Goal: Information Seeking & Learning: Check status

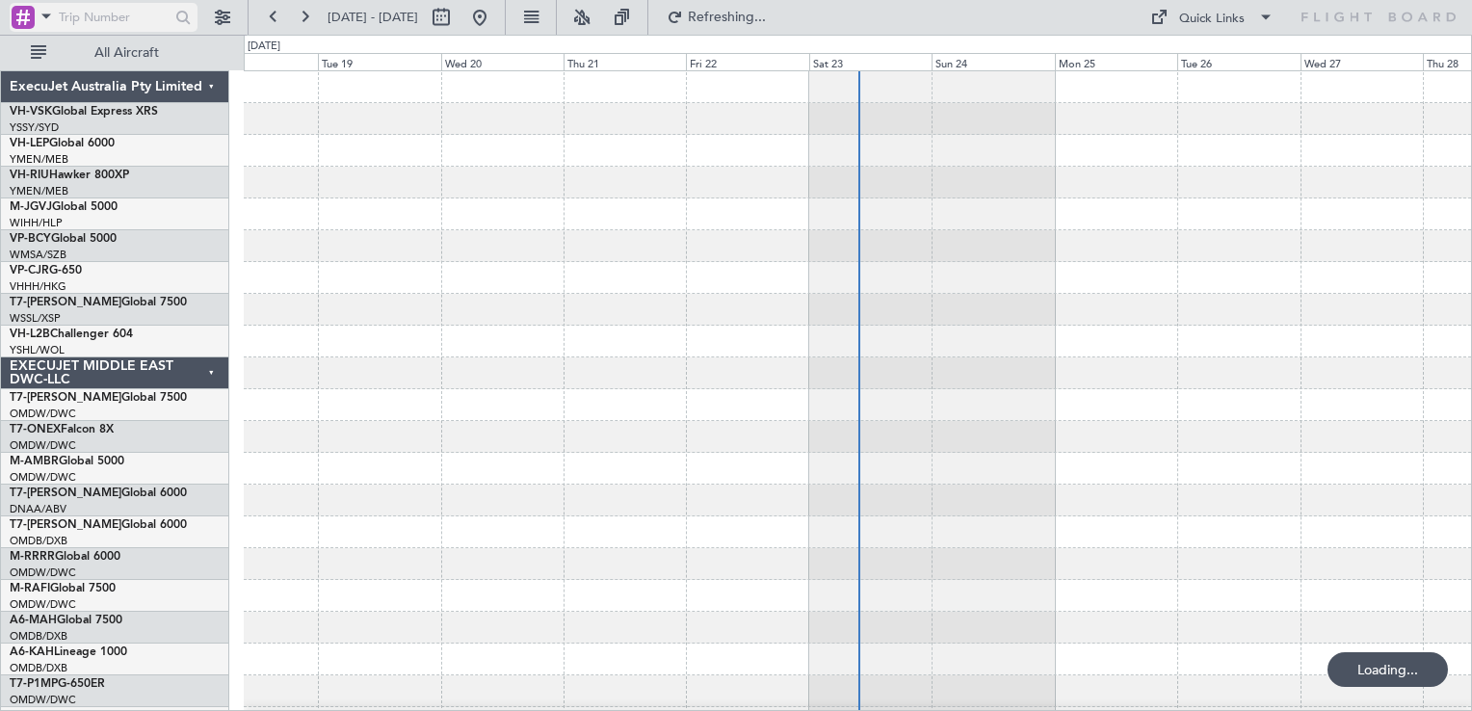
click at [20, 12] on div at bounding box center [23, 17] width 23 height 23
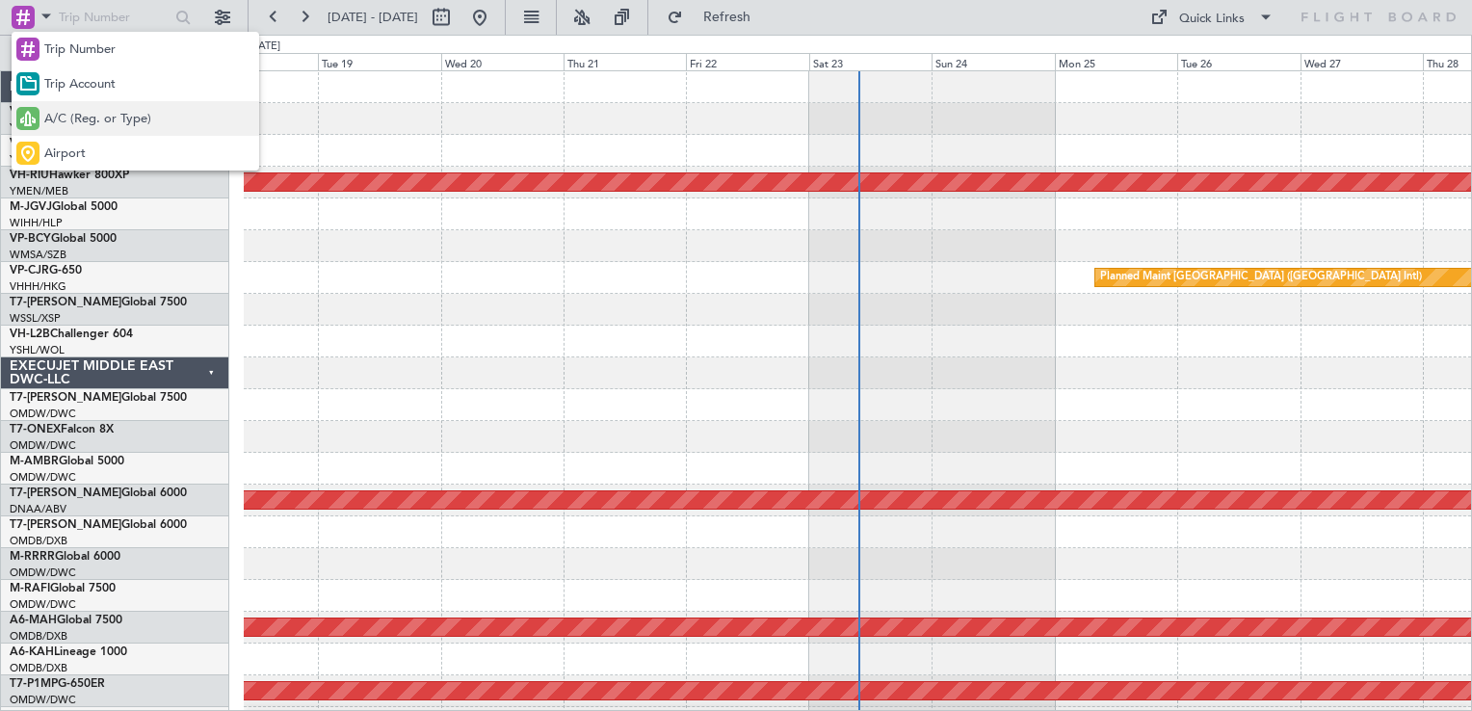
click at [110, 127] on span "A/C (Reg. or Type)" at bounding box center [97, 119] width 107 height 19
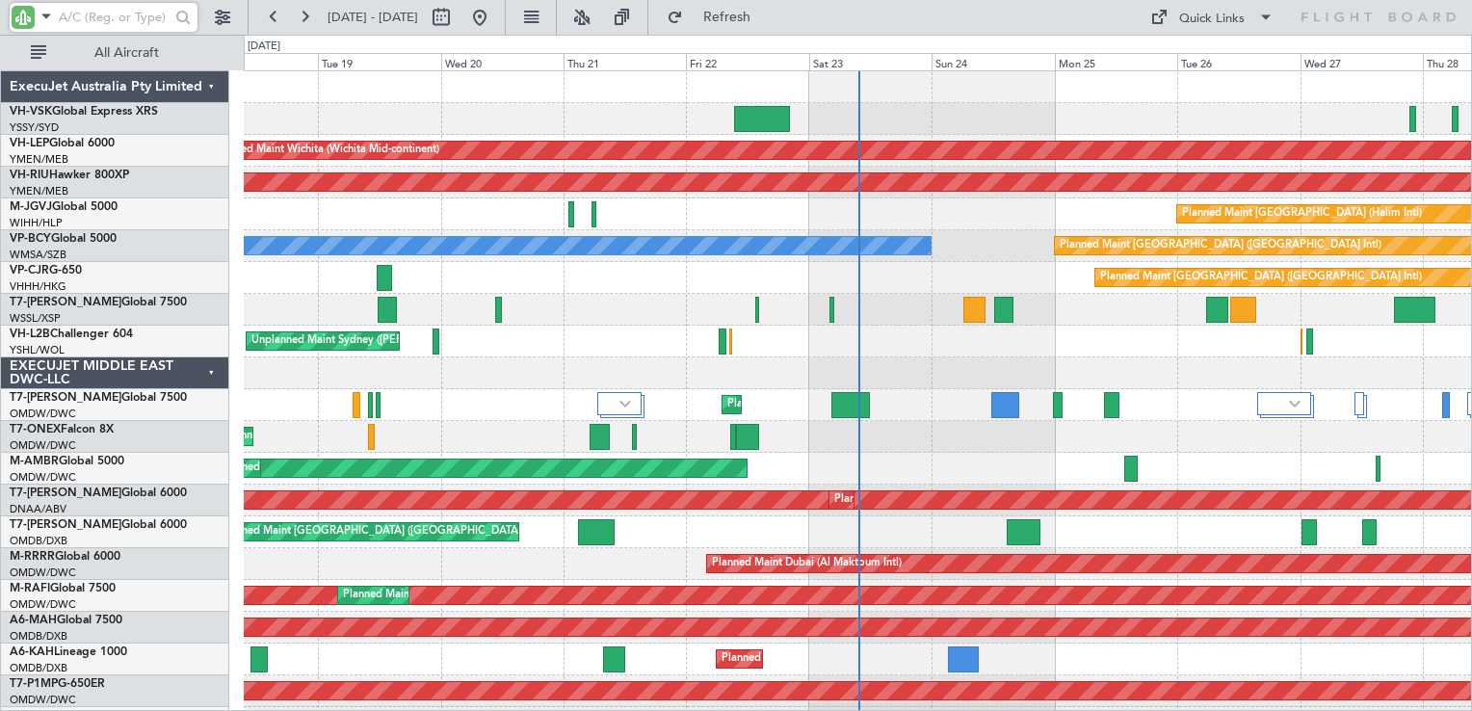
click at [120, 7] on input "text" at bounding box center [114, 17] width 111 height 29
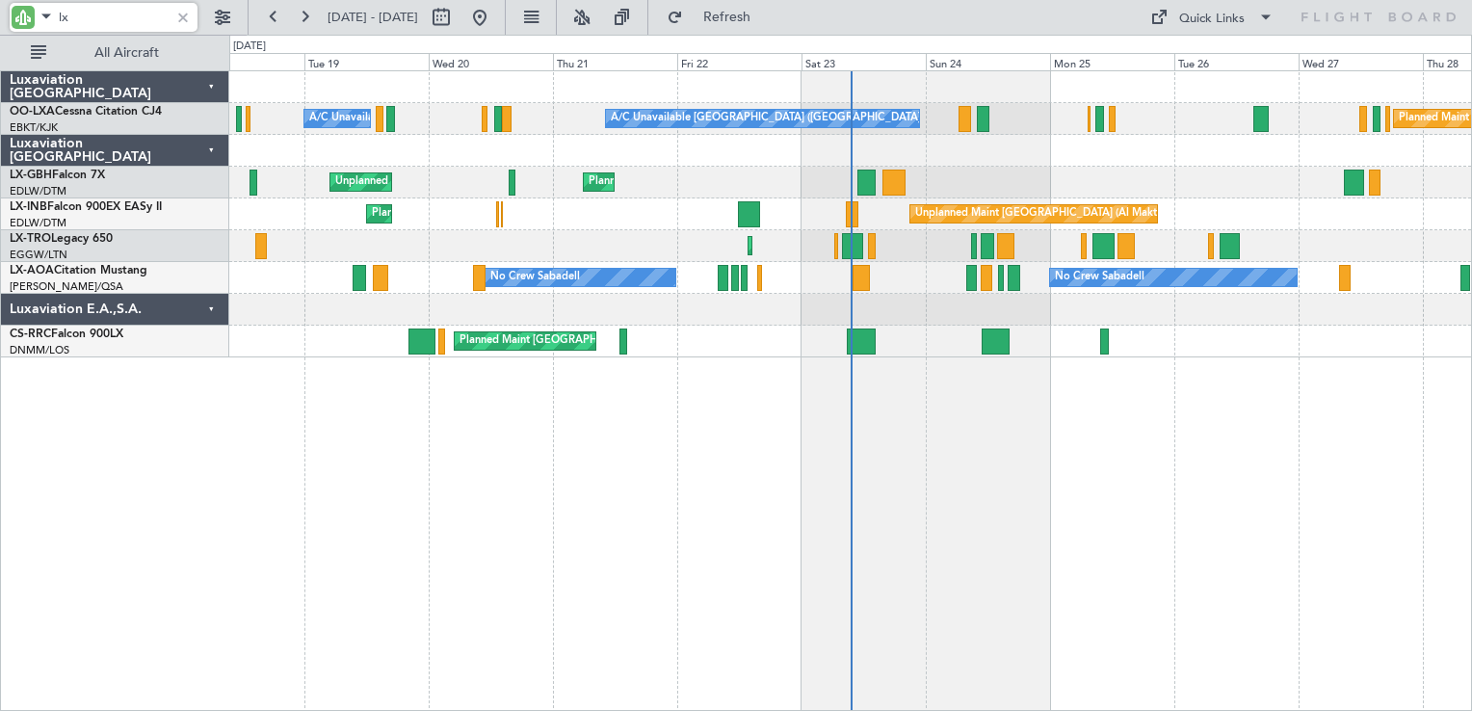
type input "l"
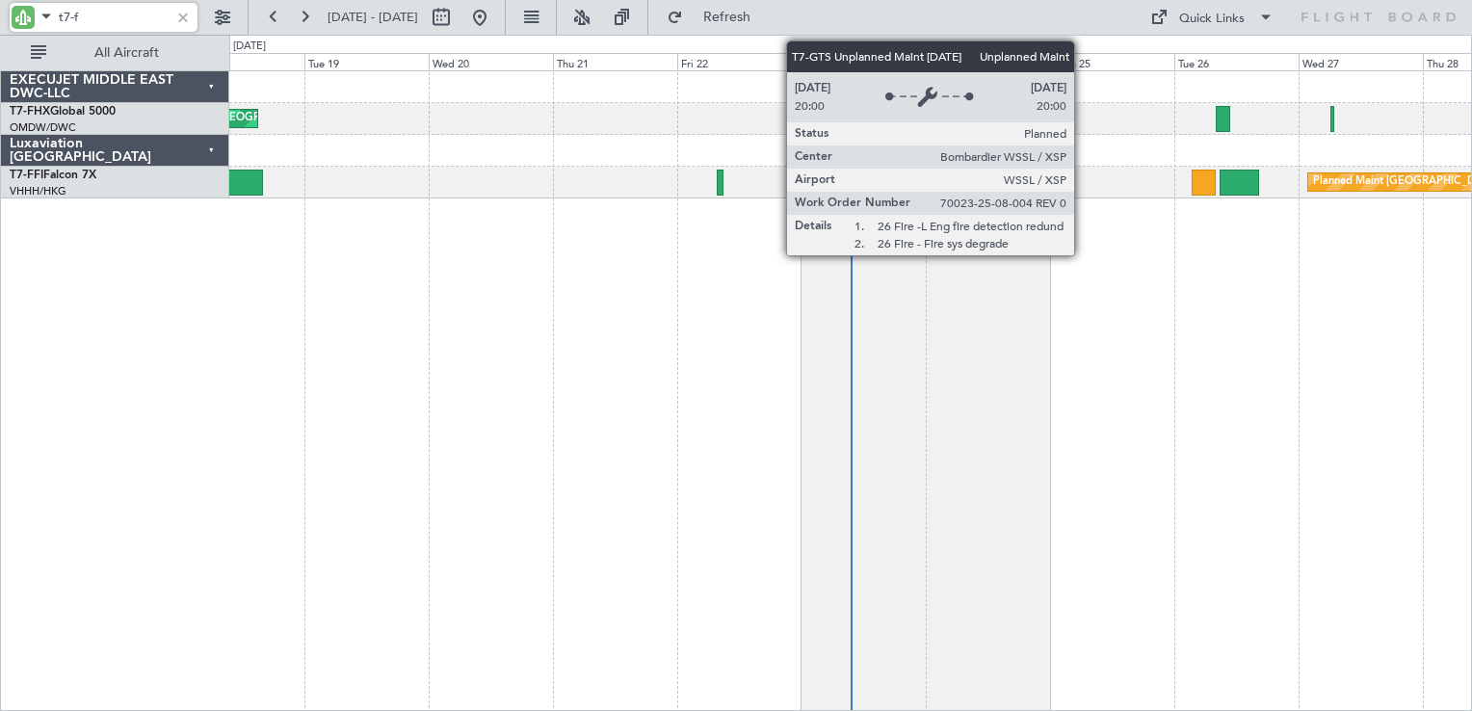
click at [628, 396] on div "Planned Maint Trenton (Trenton Mercer) Planned Maint London (Stansted) Planned …" at bounding box center [850, 390] width 1243 height 641
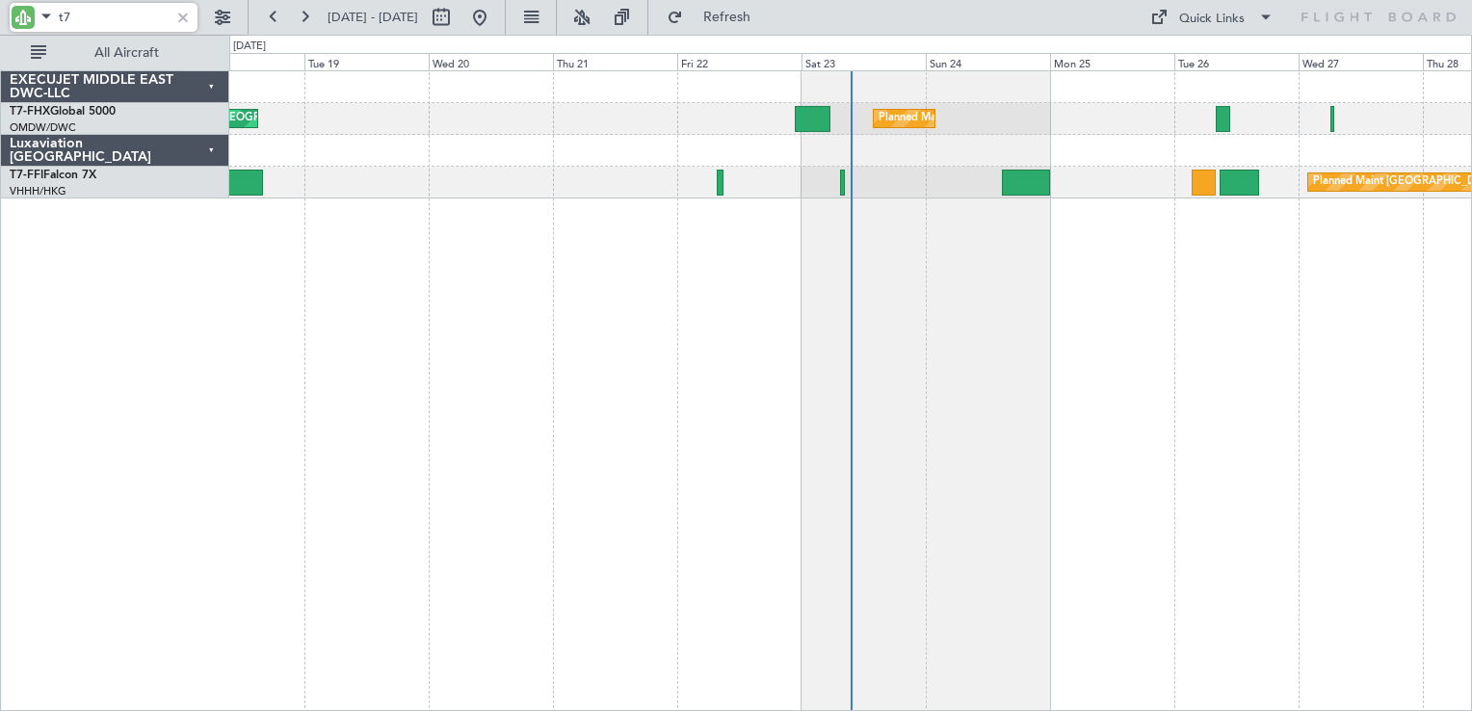
type input "t"
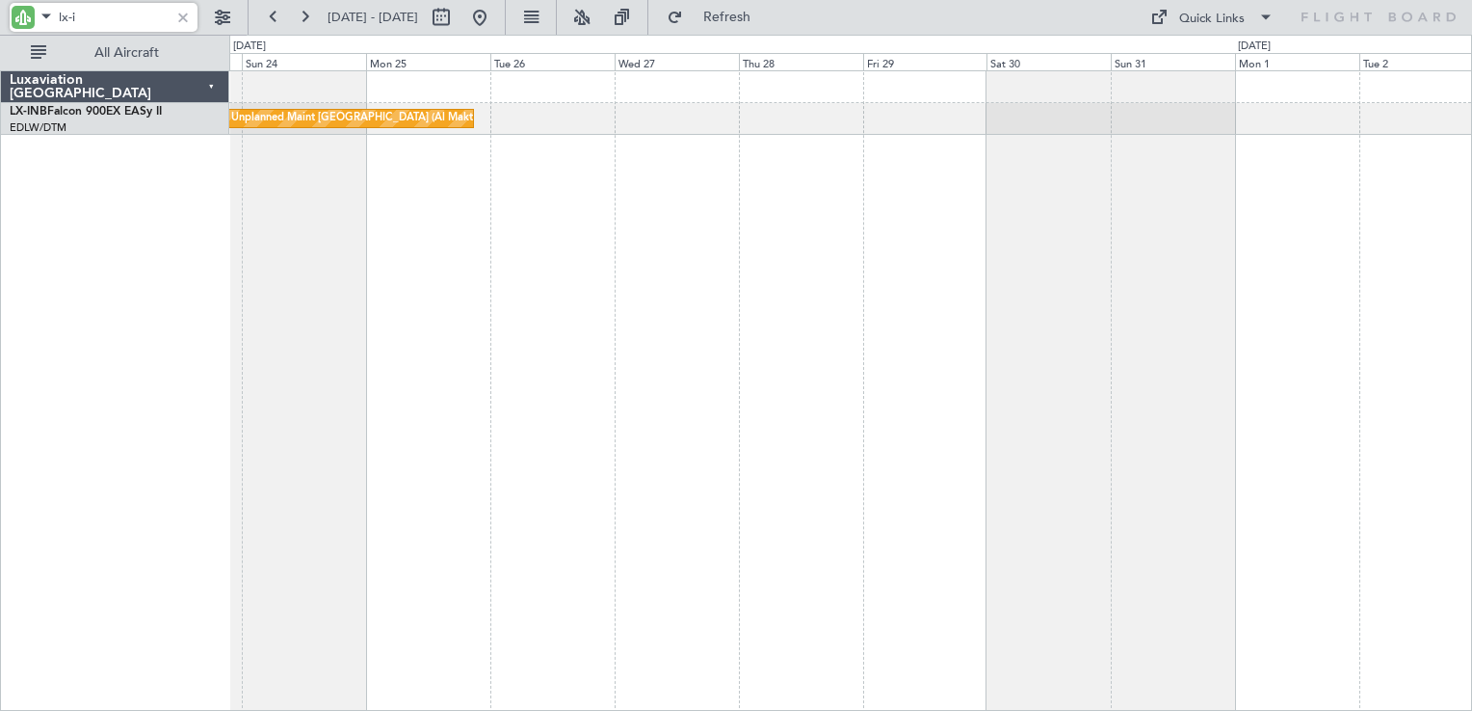
click at [558, 364] on div "Unplanned Maint [GEOGRAPHIC_DATA] (Al Maktoum Intl)" at bounding box center [850, 390] width 1243 height 641
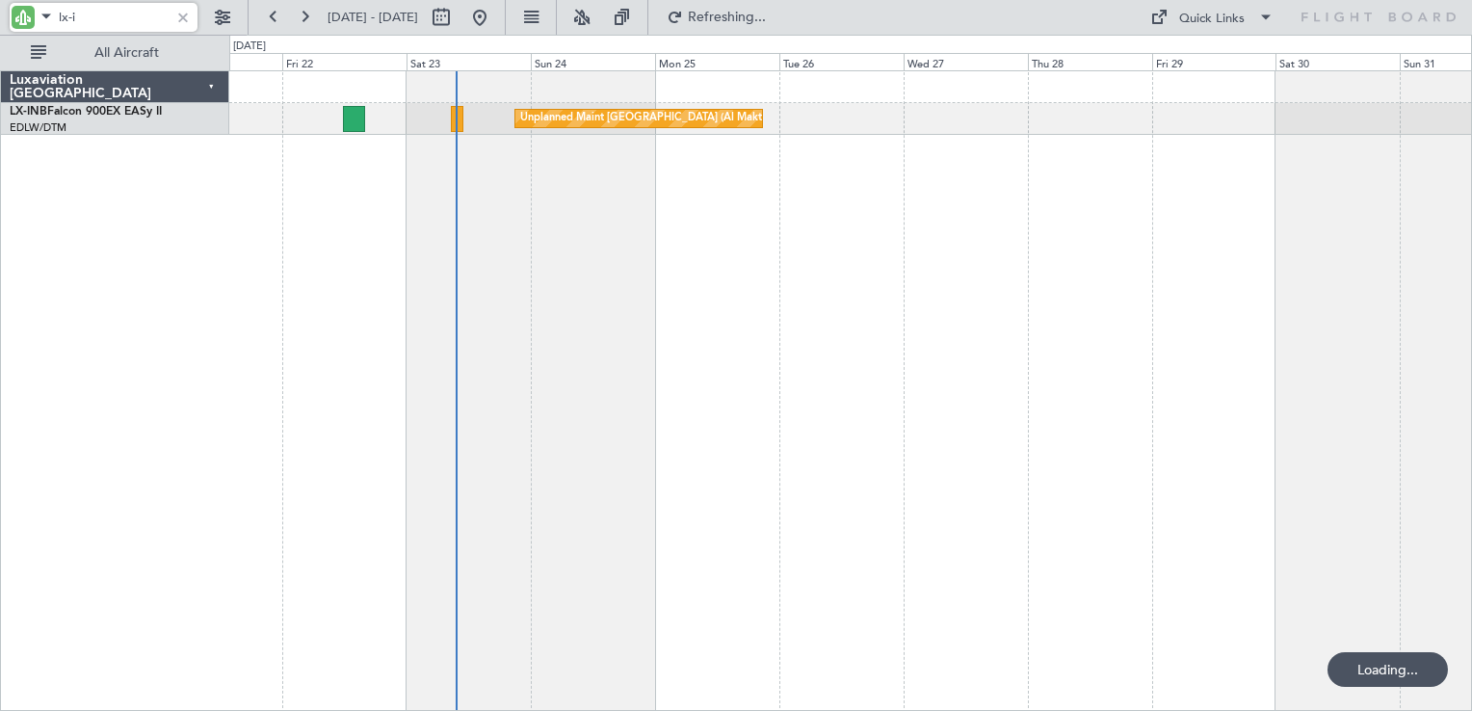
click at [1372, 272] on div "Unplanned Maint Dubai (Al Maktoum Intl) Planned Maint Geneva (Cointrin)" at bounding box center [850, 390] width 1243 height 641
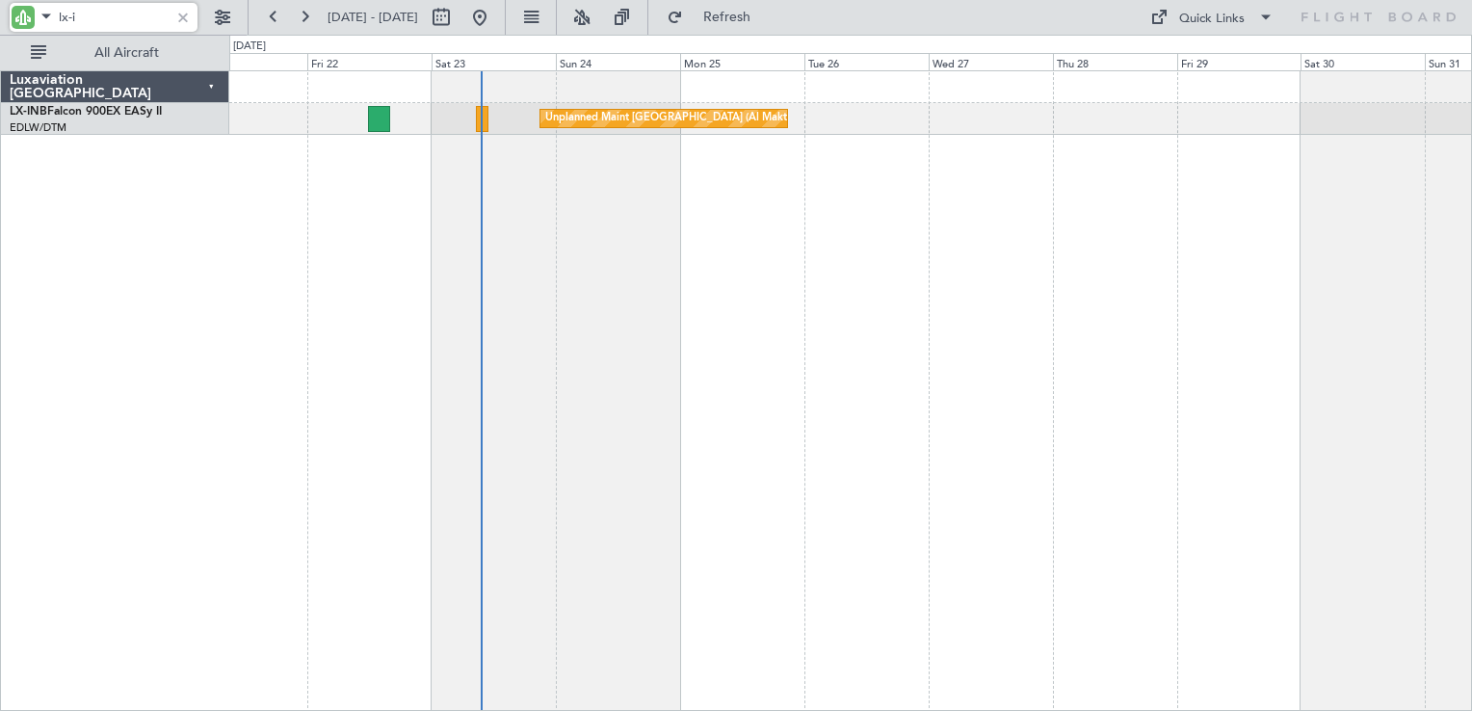
type input "lx-i"
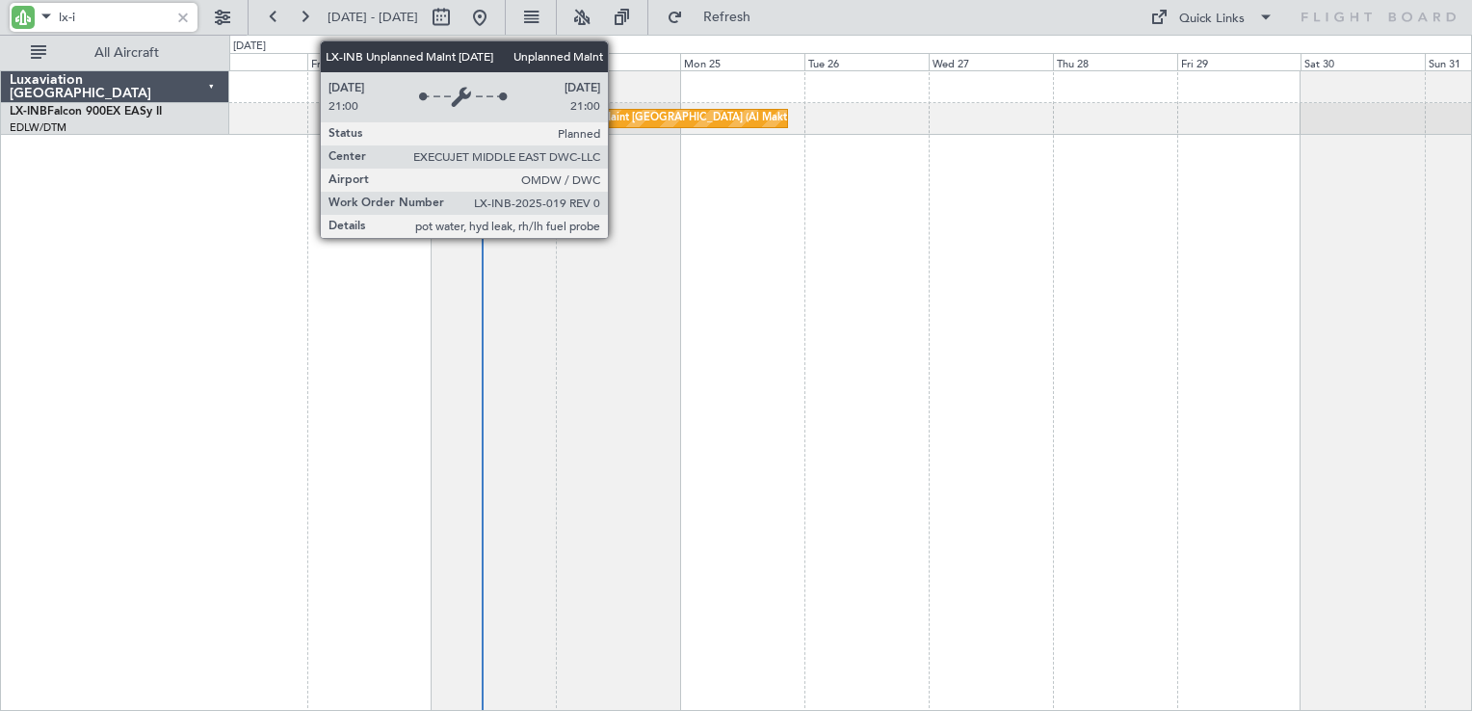
click at [617, 118] on div "Unplanned Maint [GEOGRAPHIC_DATA] (Al Maktoum Intl)" at bounding box center [687, 118] width 285 height 29
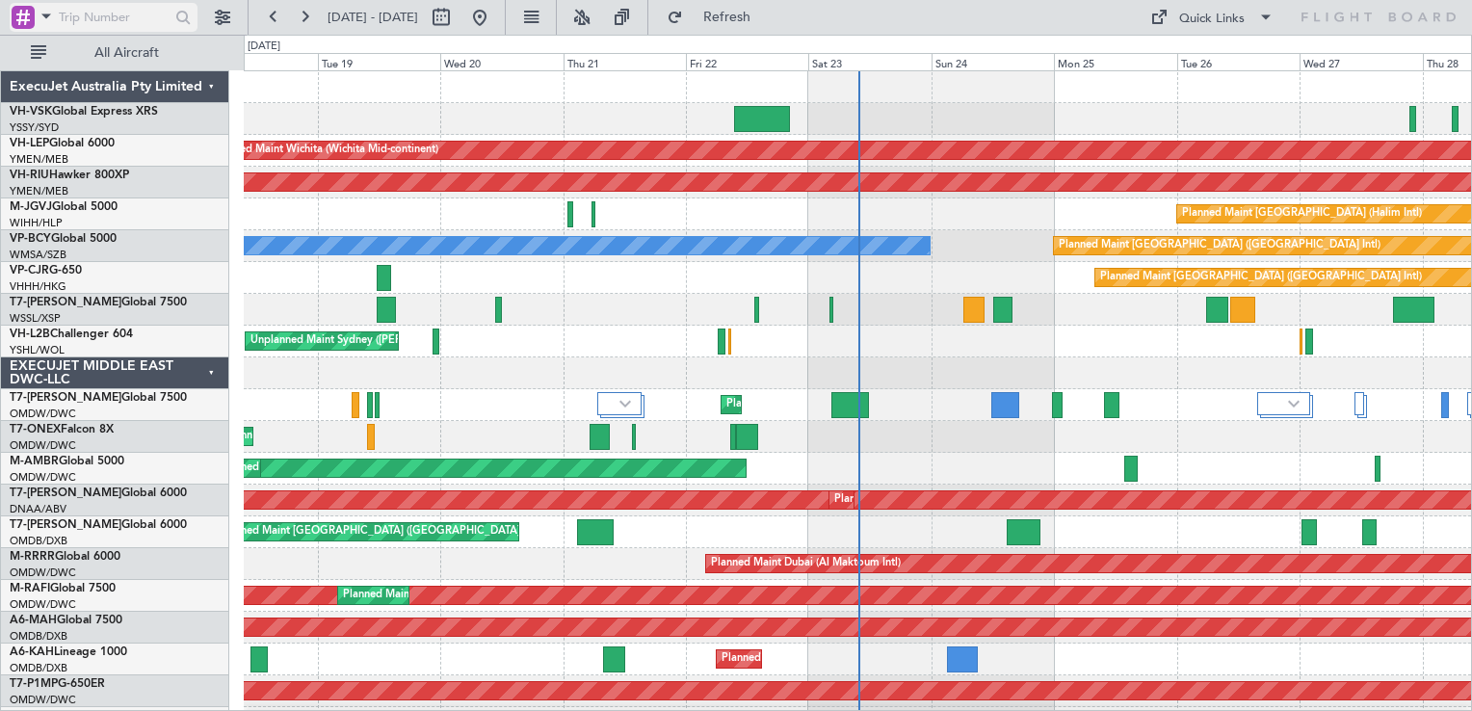
click at [23, 17] on div at bounding box center [23, 17] width 23 height 23
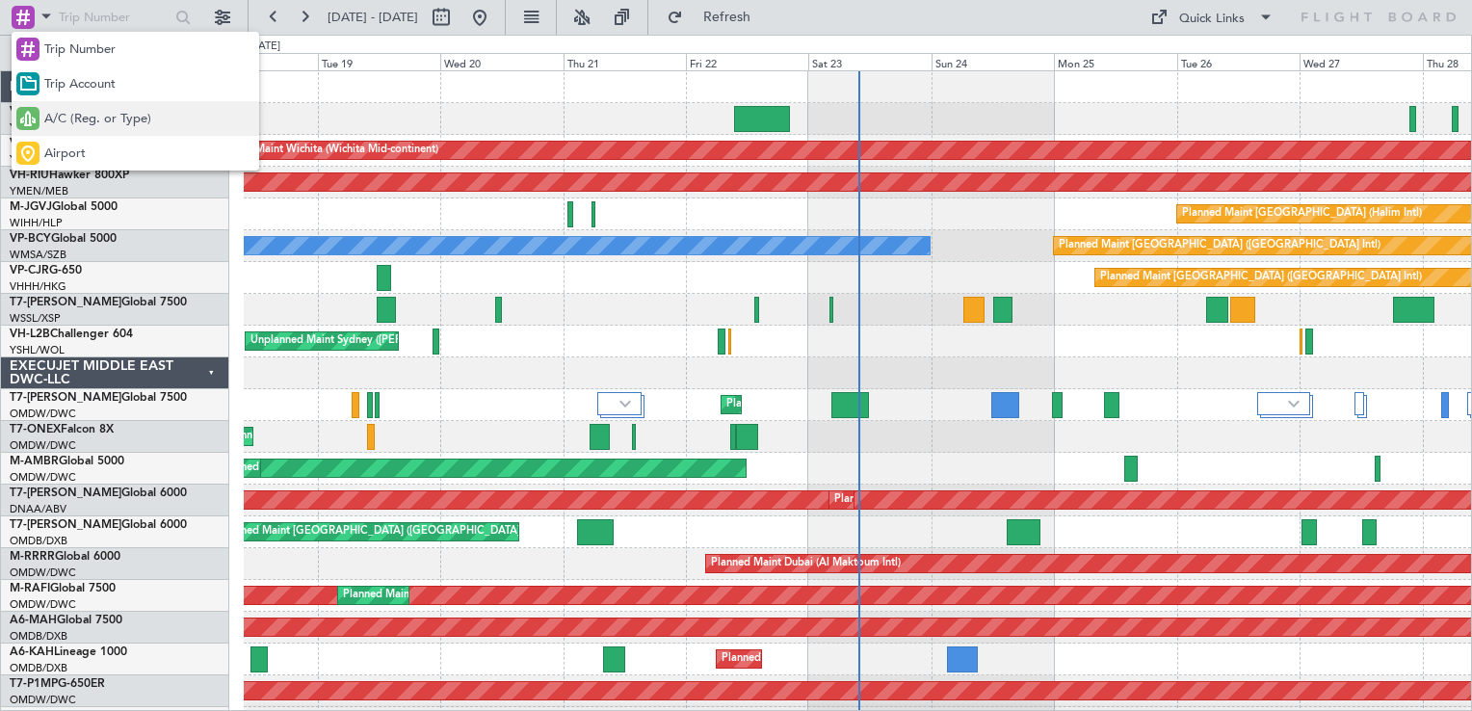
click at [95, 124] on span "A/C (Reg. or Type)" at bounding box center [97, 119] width 107 height 19
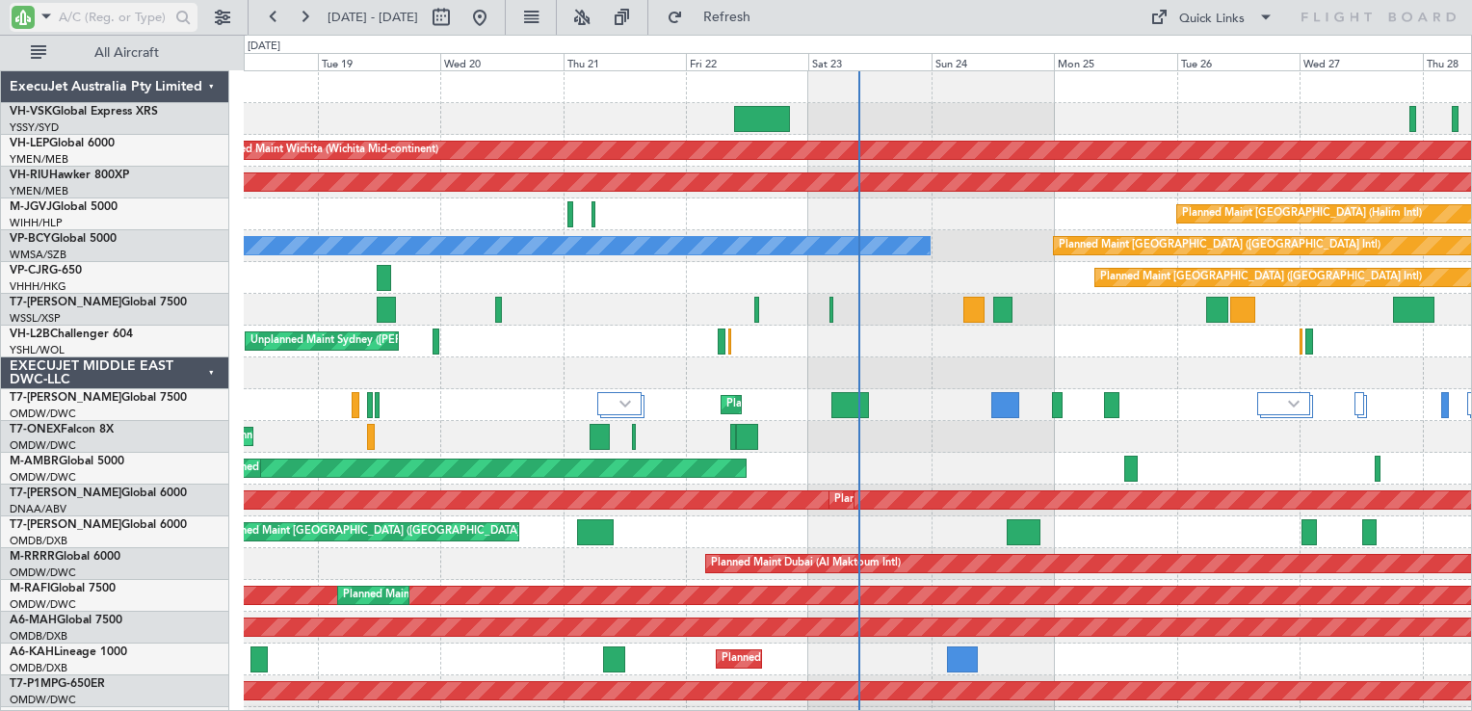
click at [96, 19] on input "text" at bounding box center [114, 17] width 111 height 29
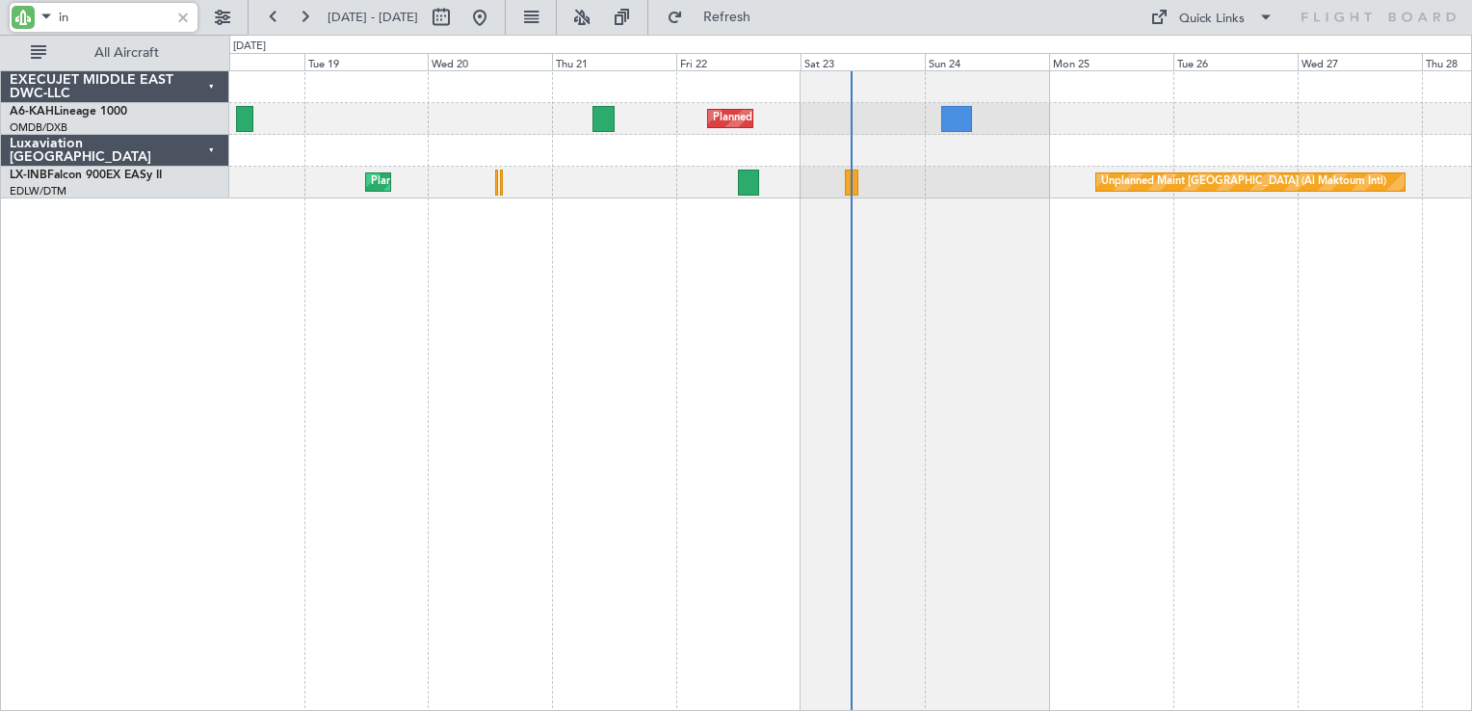
type input "i"
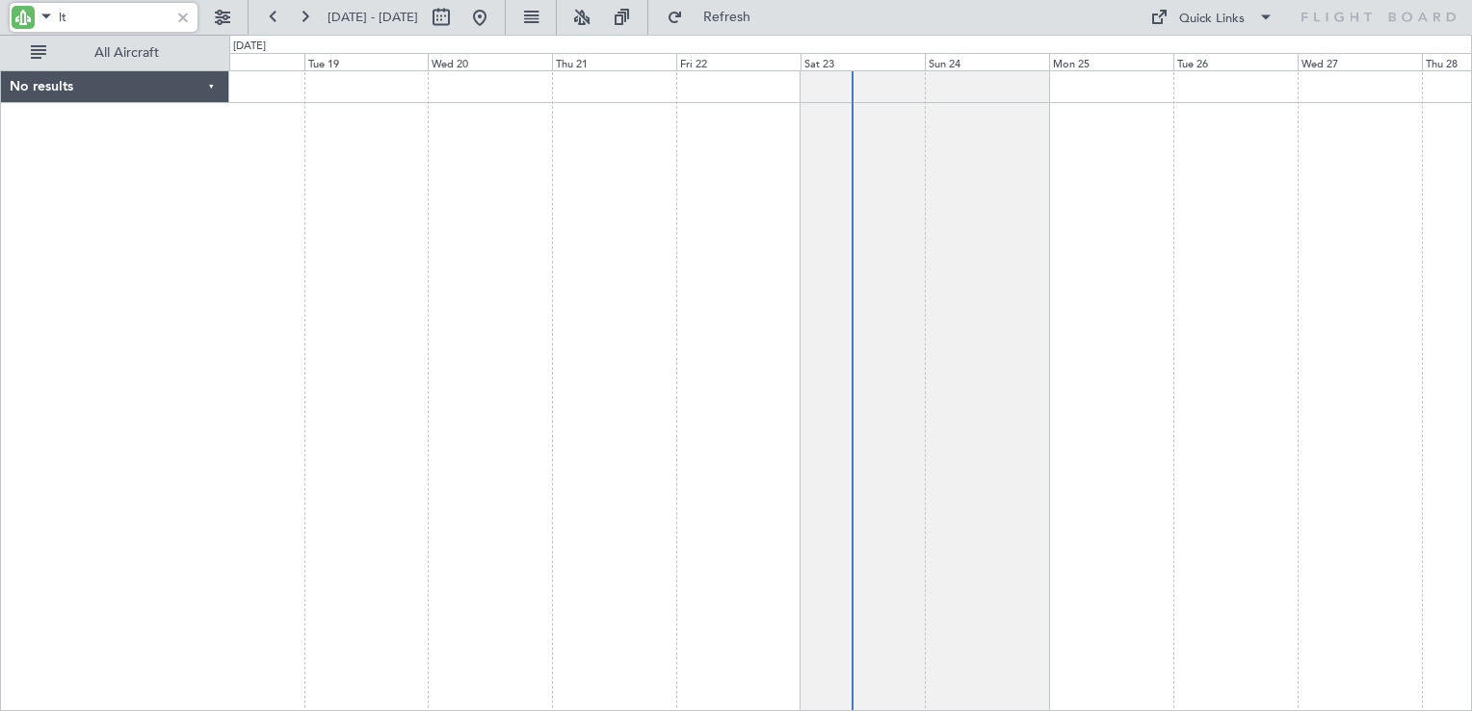
type input "l"
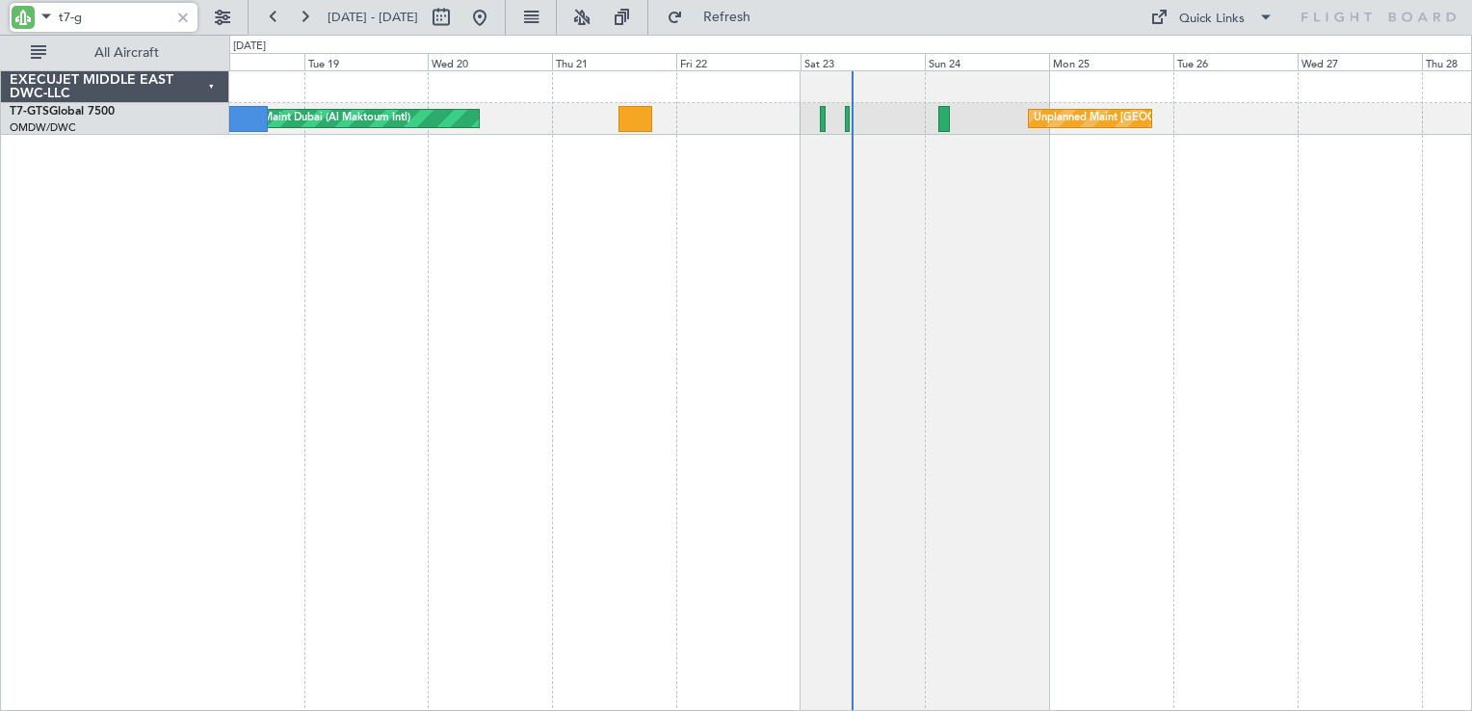
type input "t7-g"
